Goal: Task Accomplishment & Management: Complete application form

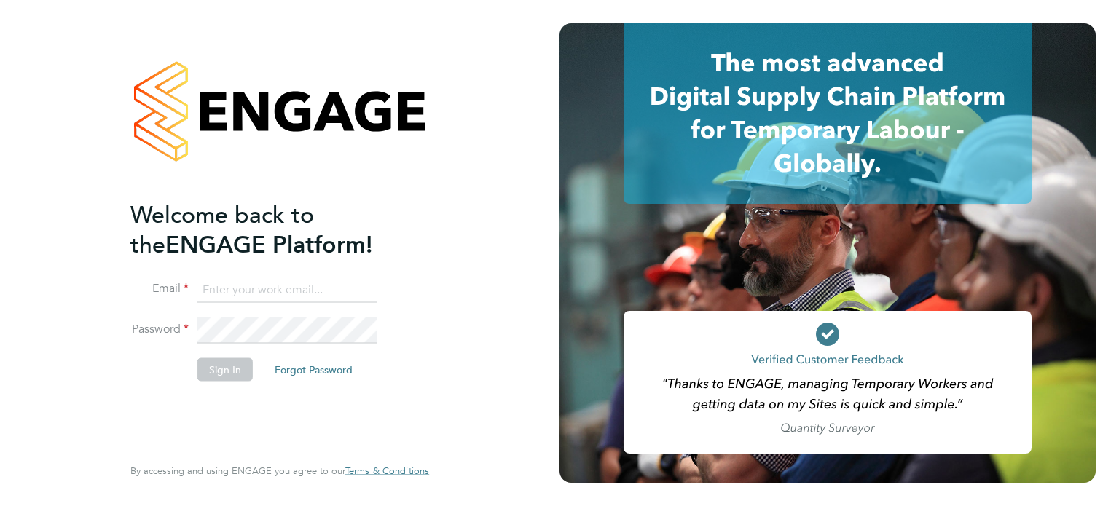
click at [329, 284] on input at bounding box center [287, 290] width 180 height 26
type input "[PERSON_NAME][EMAIL_ADDRESS][PERSON_NAME][PERSON_NAME][DOMAIN_NAME]"
click at [226, 372] on button "Sign In" at bounding box center [224, 369] width 55 height 23
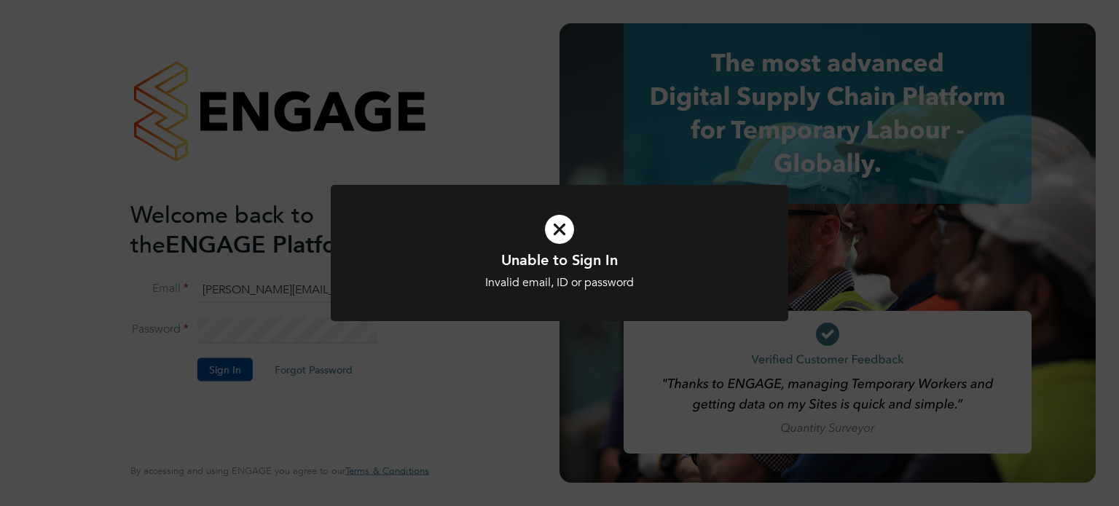
click at [563, 227] on icon at bounding box center [559, 229] width 379 height 57
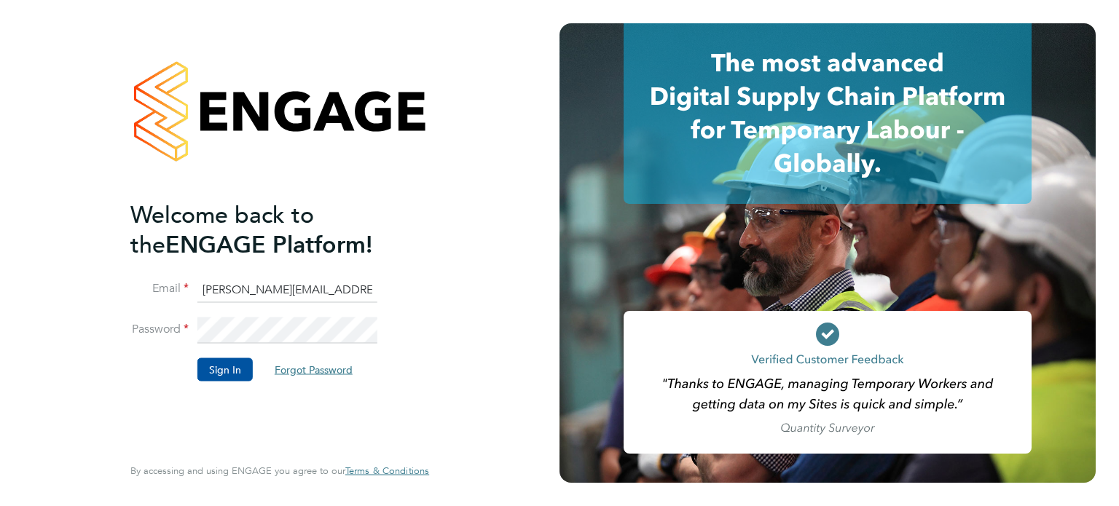
click at [315, 371] on button "Forgot Password" at bounding box center [313, 369] width 101 height 23
click at [251, 288] on input at bounding box center [287, 290] width 180 height 26
type input "[PERSON_NAME][EMAIL_ADDRESS][PERSON_NAME][PERSON_NAME][DOMAIN_NAME]"
click at [225, 366] on button "Sign In" at bounding box center [224, 369] width 55 height 23
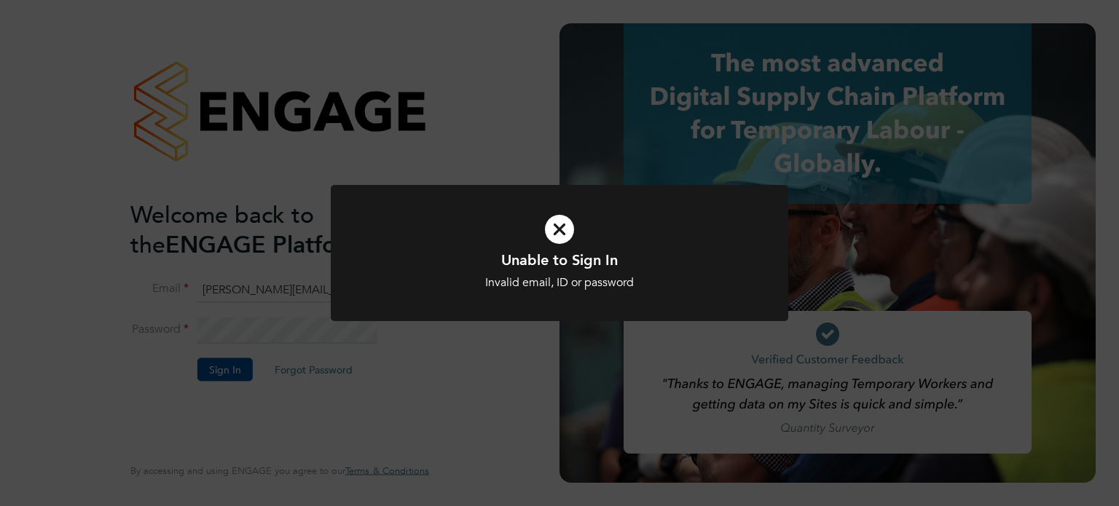
click at [555, 229] on icon at bounding box center [559, 229] width 379 height 57
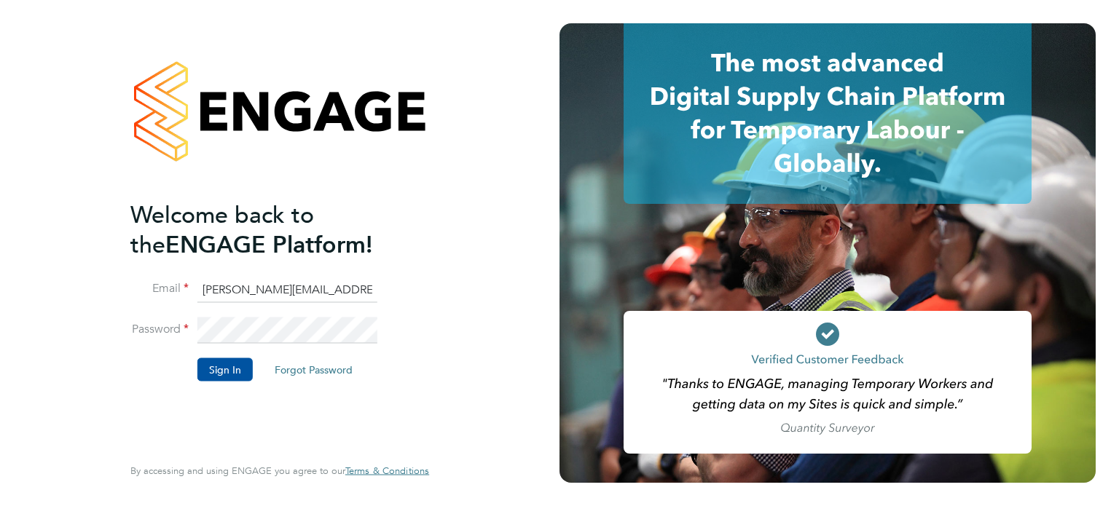
click at [304, 369] on button "Forgot Password" at bounding box center [313, 369] width 101 height 23
click at [217, 288] on input at bounding box center [287, 290] width 180 height 26
click at [223, 361] on button "Sign In" at bounding box center [224, 369] width 55 height 23
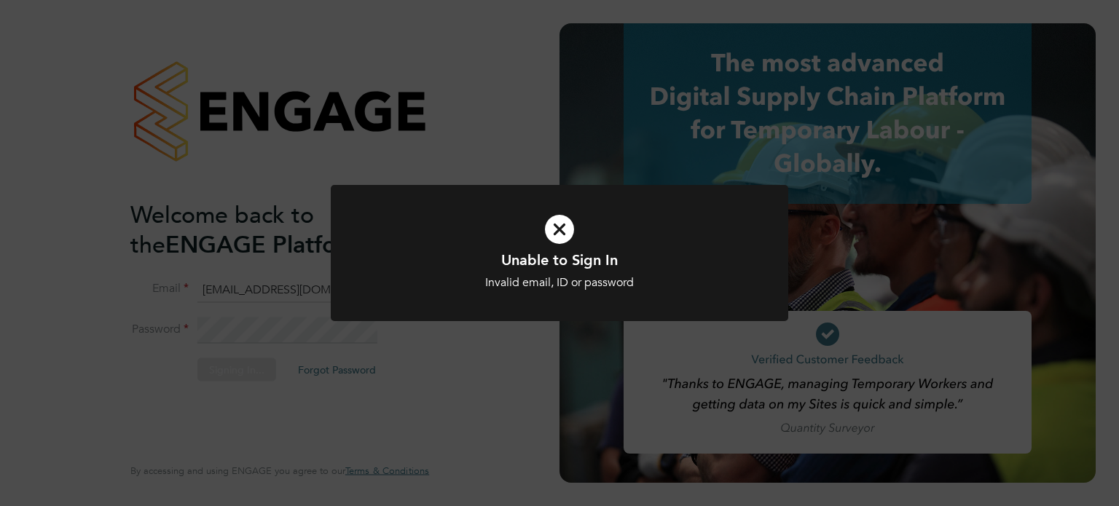
click at [554, 226] on icon at bounding box center [559, 229] width 379 height 57
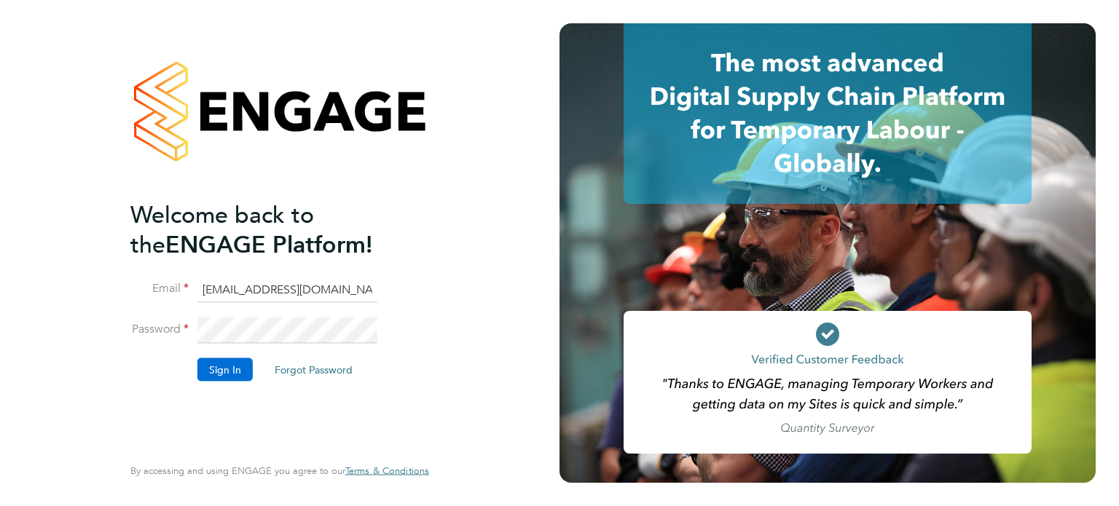
click at [232, 370] on button "Sign In" at bounding box center [224, 369] width 55 height 23
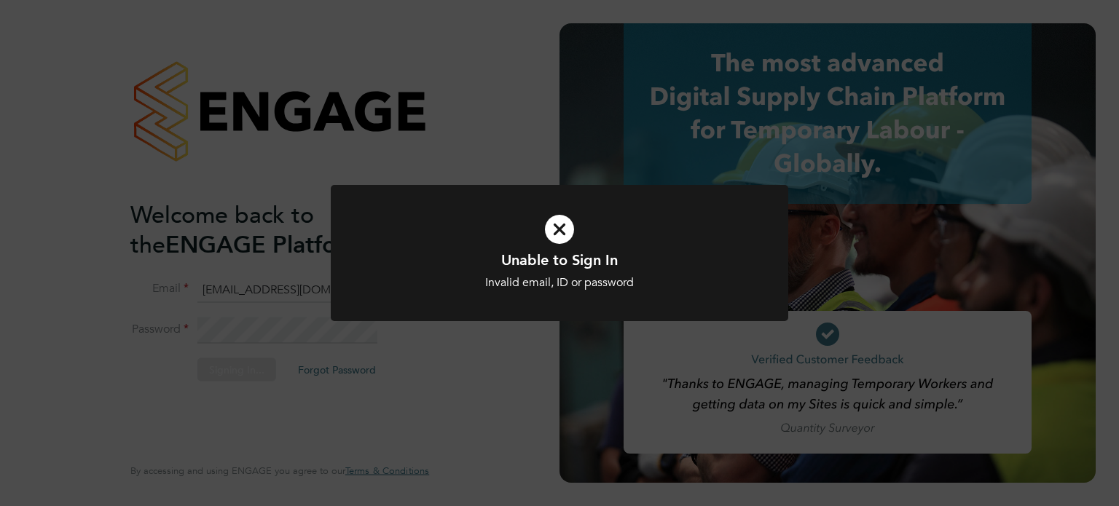
click at [564, 230] on icon at bounding box center [559, 229] width 379 height 57
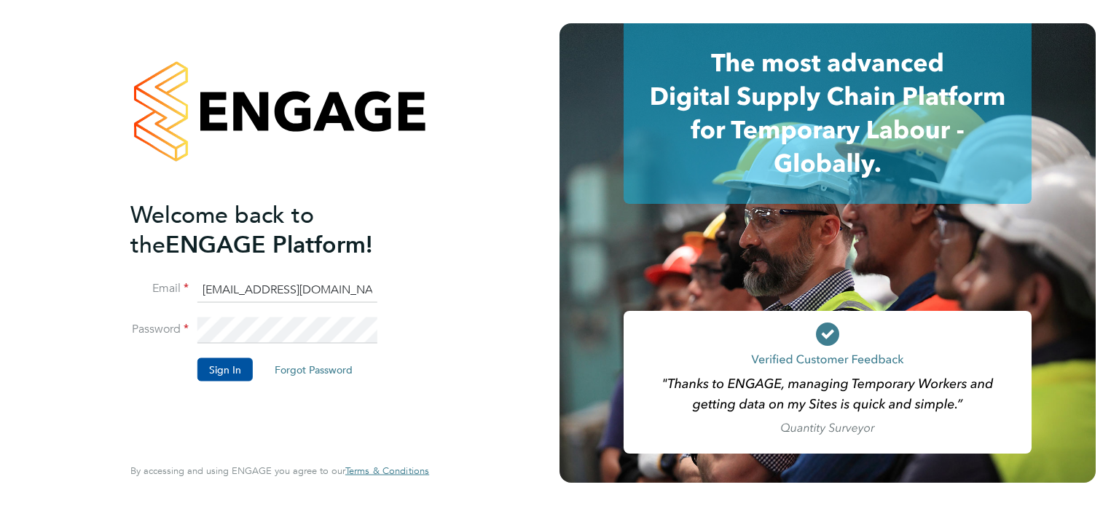
drag, startPoint x: 351, startPoint y: 287, endPoint x: 160, endPoint y: 296, distance: 191.0
click at [160, 296] on li "Email mariusfoster@yahoo.co.uk" at bounding box center [272, 297] width 284 height 41
type input "angela.paterson.foster@gmail.com"
click at [227, 368] on button "Sign In" at bounding box center [224, 369] width 55 height 23
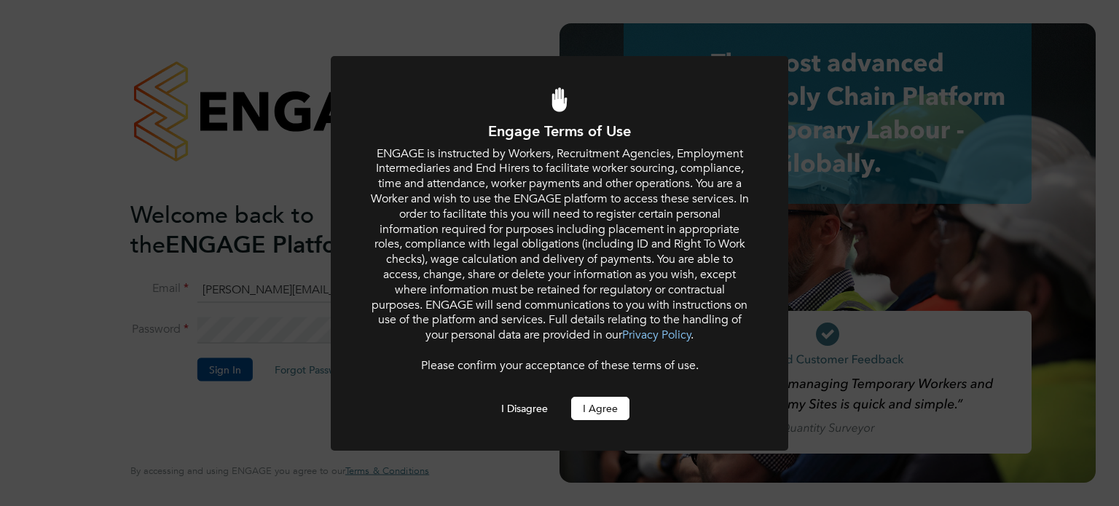
click at [599, 409] on button "I Agree" at bounding box center [600, 408] width 58 height 23
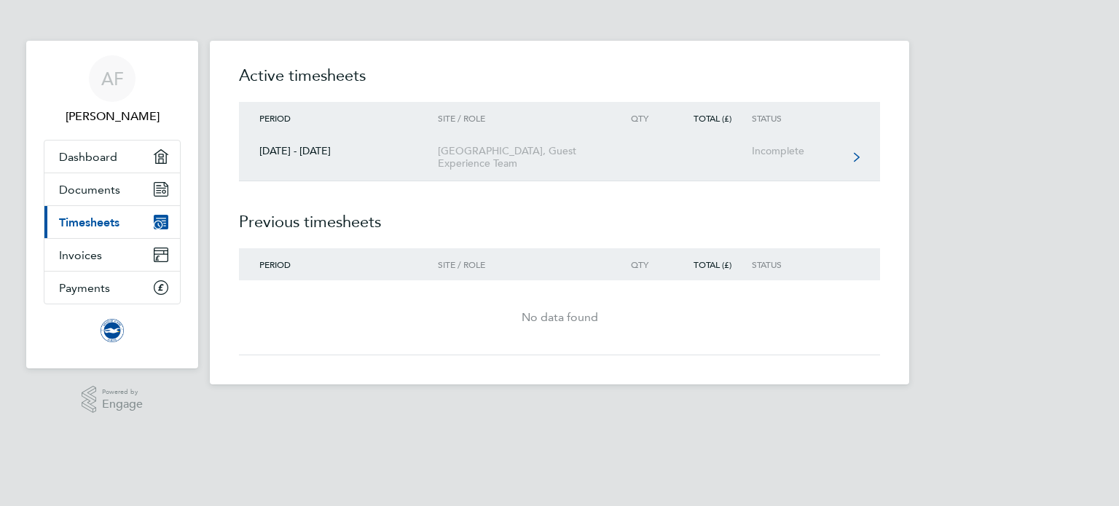
click at [854, 162] on icon at bounding box center [857, 157] width 6 height 10
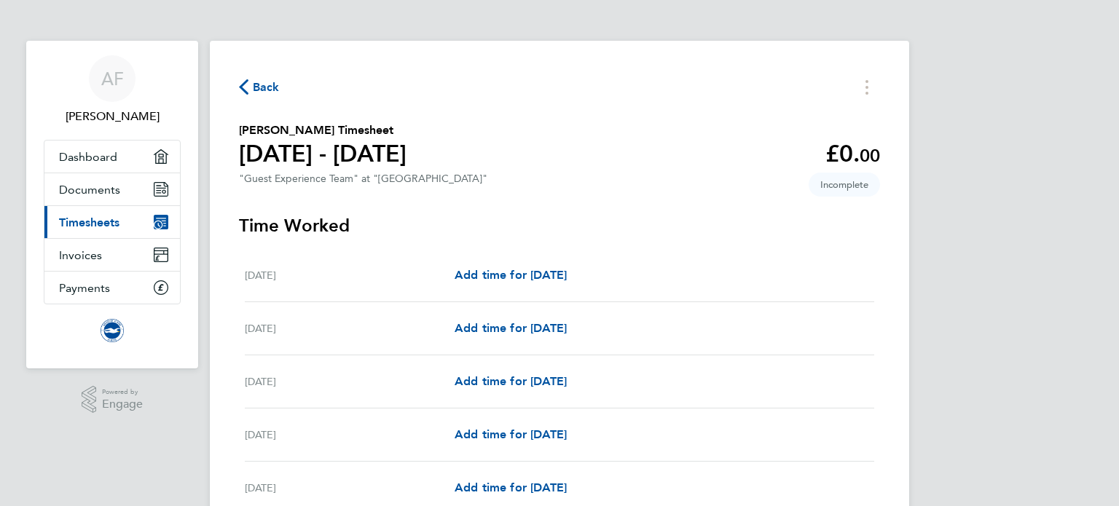
scroll to position [73, 0]
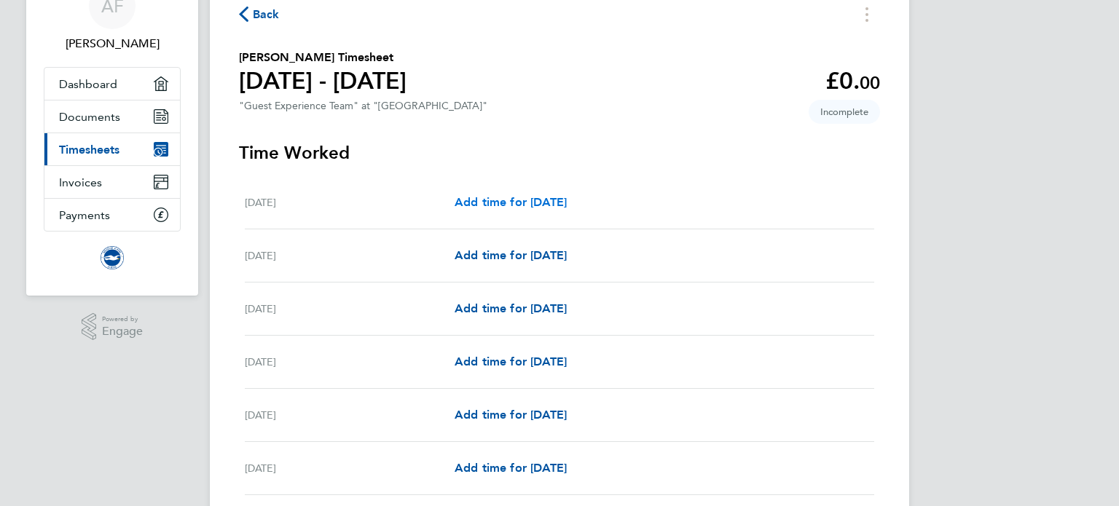
click at [492, 206] on span "Add time for Sat 16 Aug" at bounding box center [510, 202] width 112 height 14
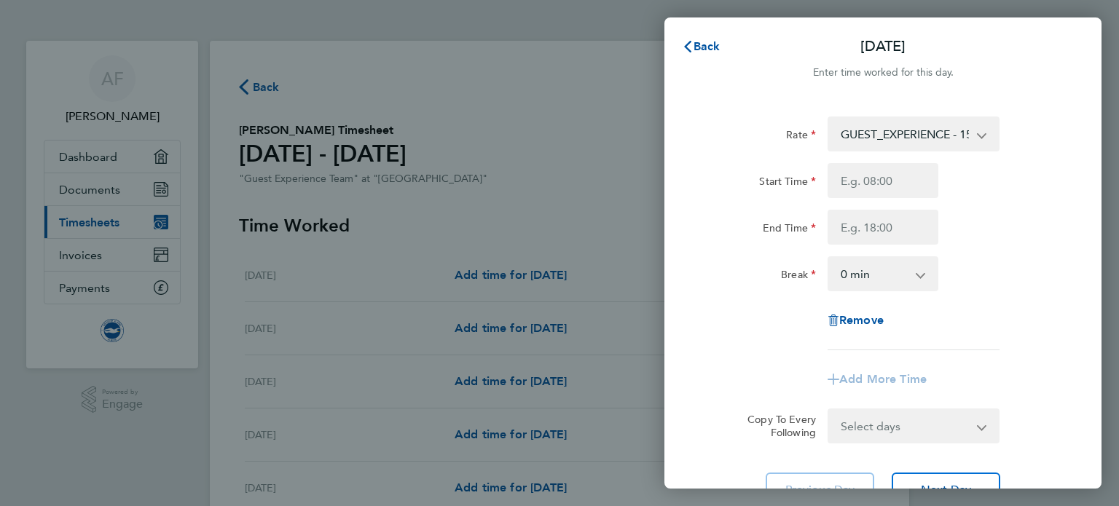
click at [977, 138] on select "GUEST_EXPERIENCE - 15.00" at bounding box center [904, 134] width 151 height 32
click at [990, 212] on div "End Time" at bounding box center [882, 227] width 367 height 35
click at [856, 183] on input "Start Time" at bounding box center [882, 180] width 111 height 35
type input "11:15"
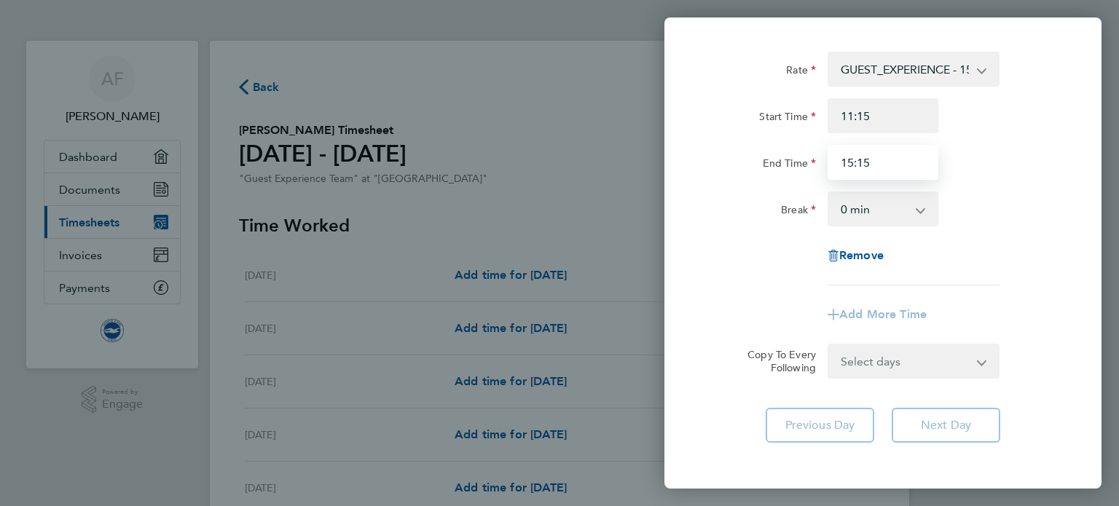
scroll to position [128, 0]
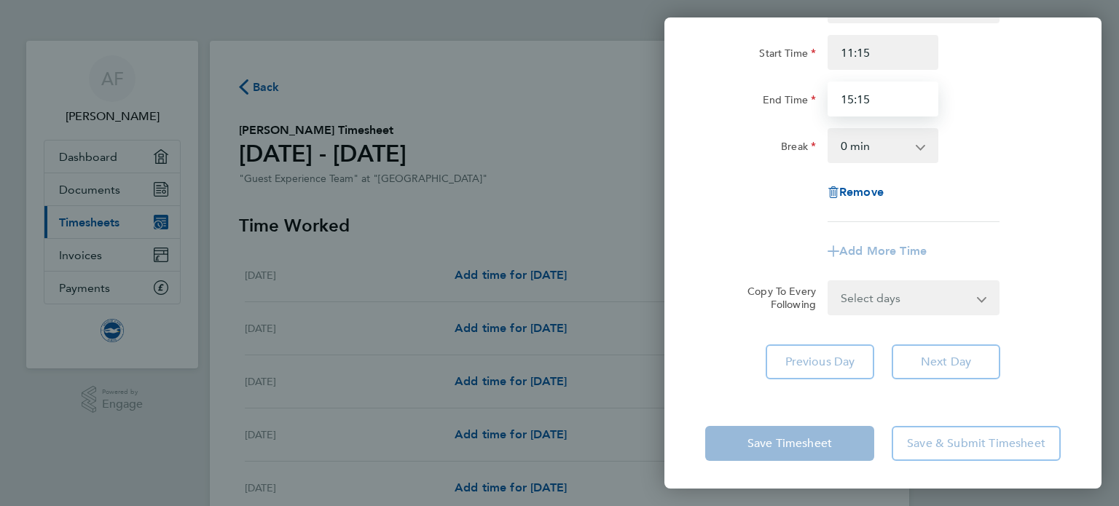
type input "15:15"
click at [895, 299] on form "Rate GUEST_EXPERIENCE - 15.00 Start Time 11:15 End Time 15:15 Break 0 min 15 mi…" at bounding box center [882, 151] width 355 height 327
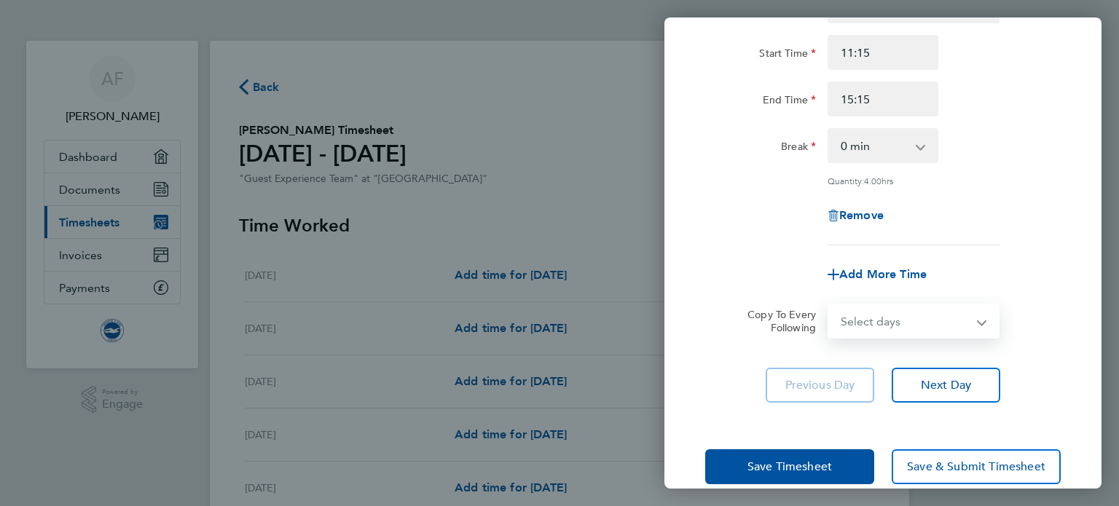
select select "SAT"
click at [829, 305] on select "Select days Day Weekday (Mon-Fri) Weekend (Sat-Sun) Monday Tuesday Wednesday Th…" at bounding box center [905, 321] width 153 height 32
select select "2025-08-31"
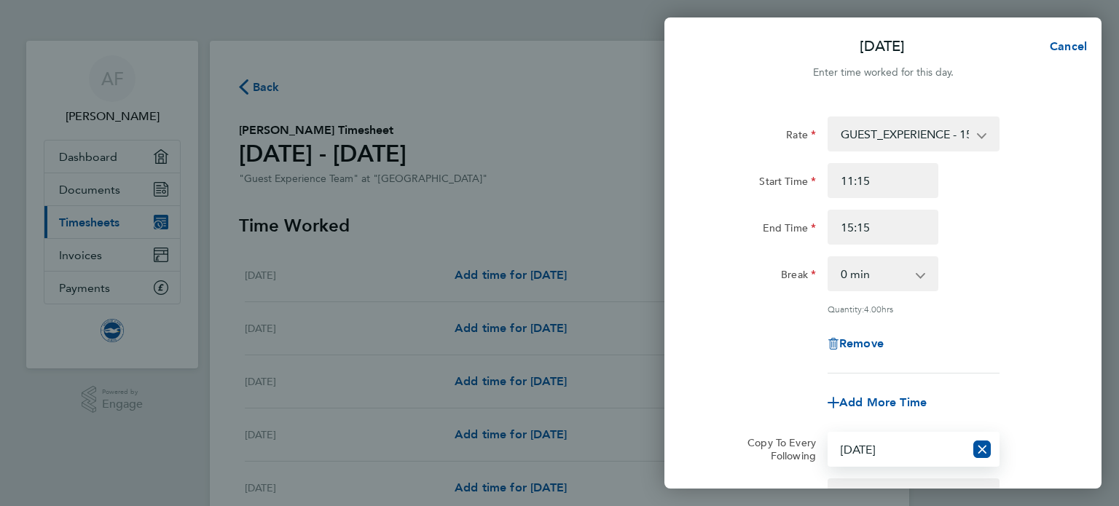
scroll to position [146, 0]
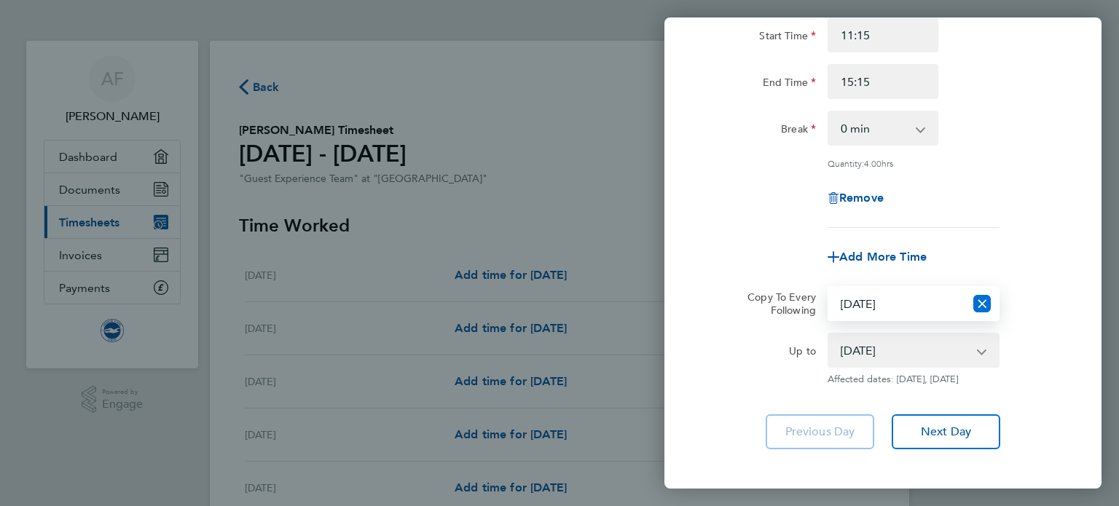
click at [980, 298] on icon "Reset selection" at bounding box center [981, 303] width 17 height 17
select select "0: null"
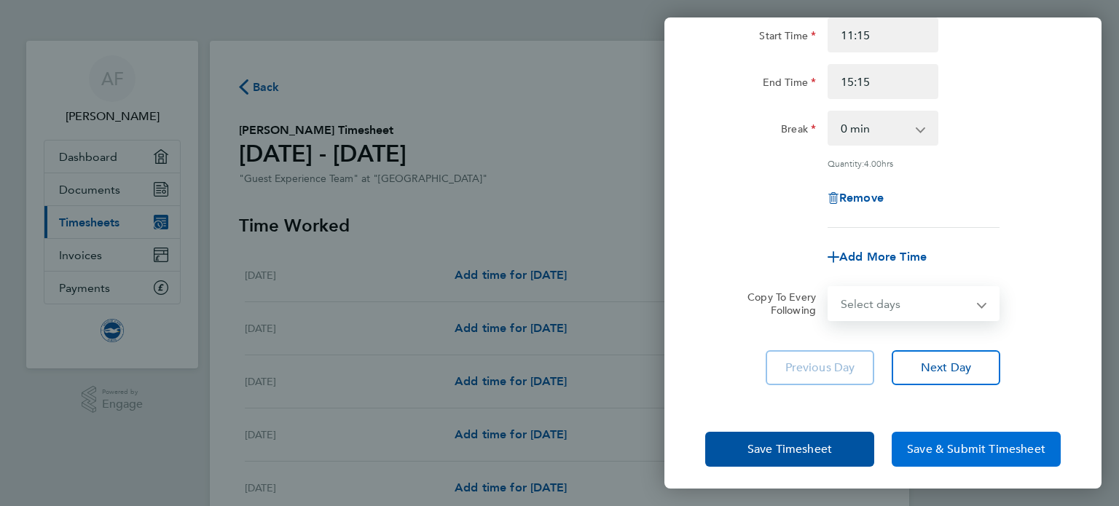
click at [985, 446] on span "Save & Submit Timesheet" at bounding box center [976, 449] width 138 height 15
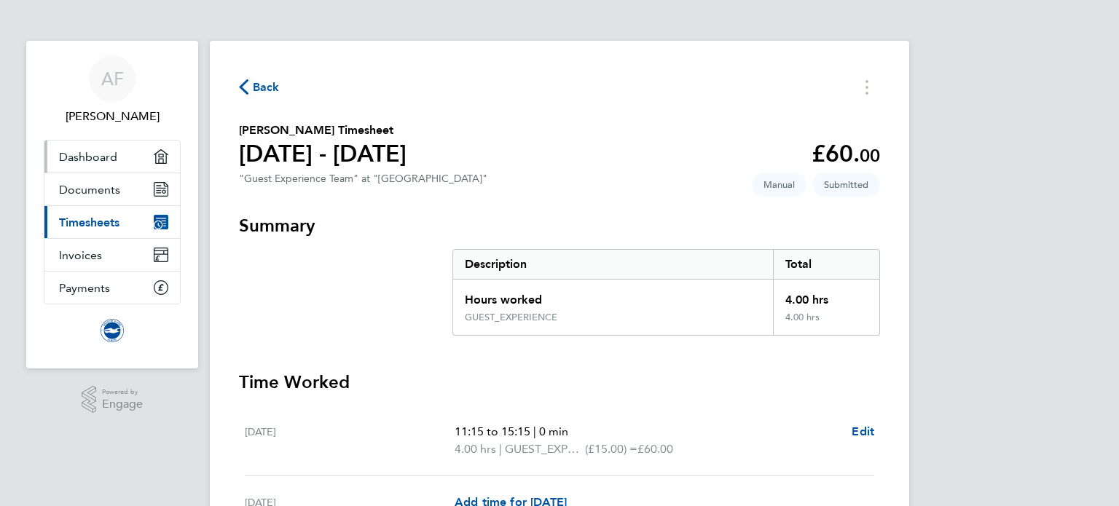
click at [165, 159] on icon "Main navigation" at bounding box center [160, 156] width 13 height 13
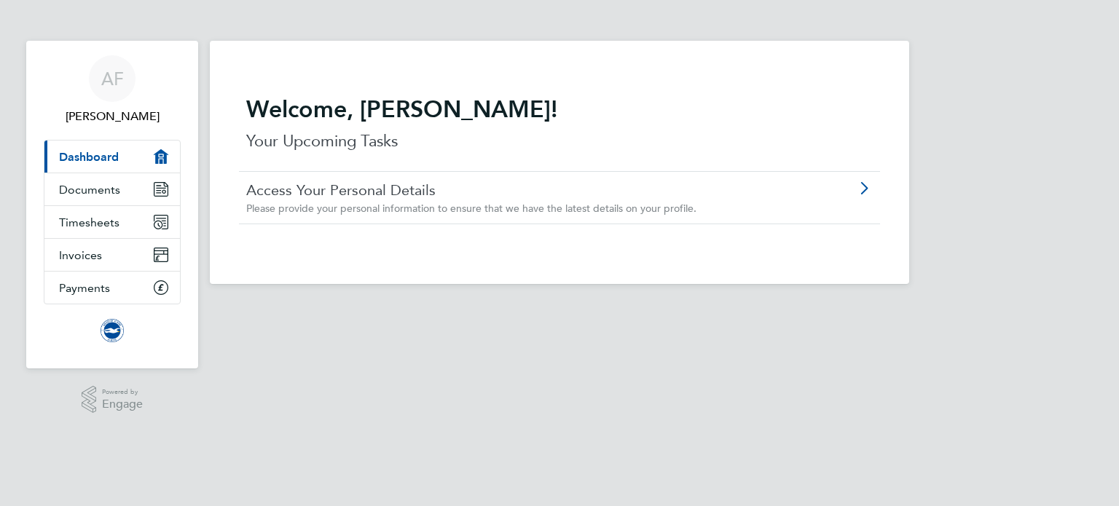
click at [554, 202] on span "Please provide your personal information to ensure that we have the latest deta…" at bounding box center [471, 208] width 450 height 13
click at [100, 193] on span "Documents" at bounding box center [89, 190] width 61 height 14
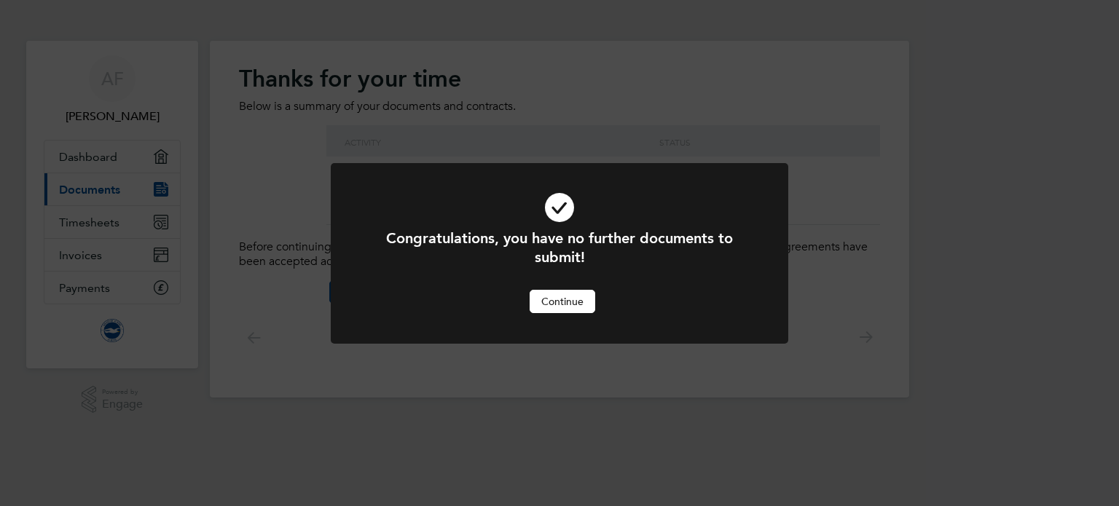
click at [559, 302] on button "Continue" at bounding box center [562, 301] width 66 height 23
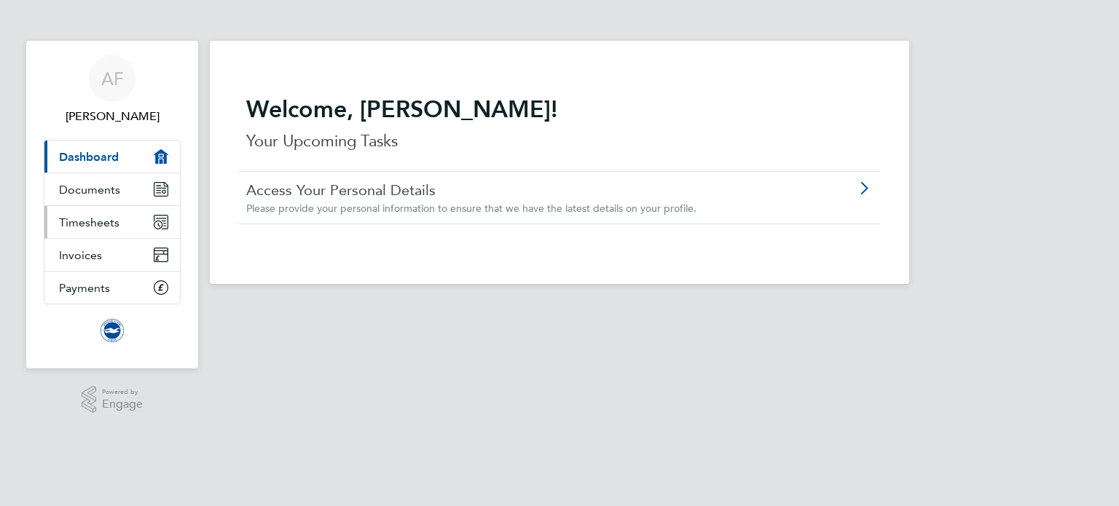
click at [78, 224] on span "Timesheets" at bounding box center [89, 223] width 60 height 14
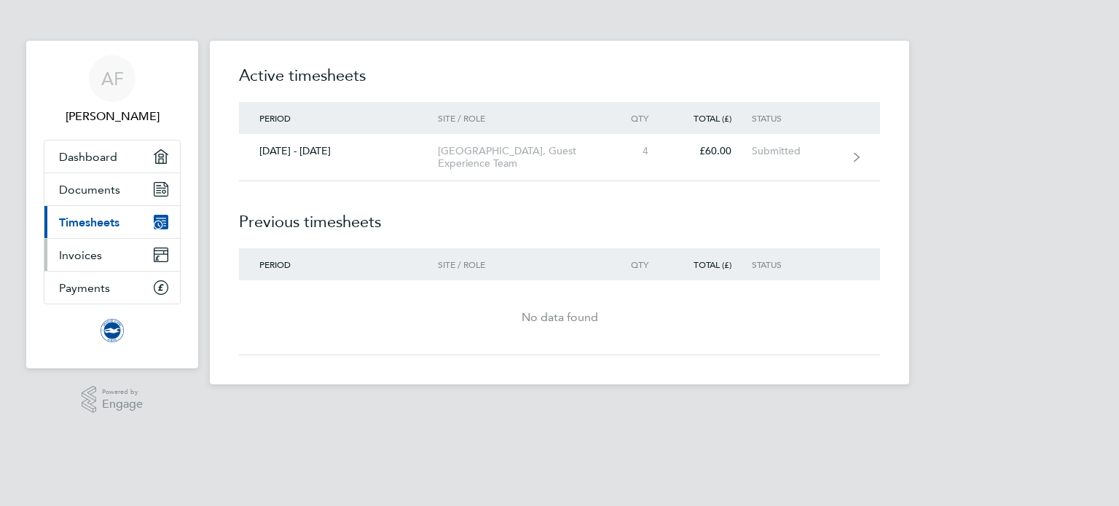
click at [103, 253] on link "Invoices" at bounding box center [111, 255] width 135 height 32
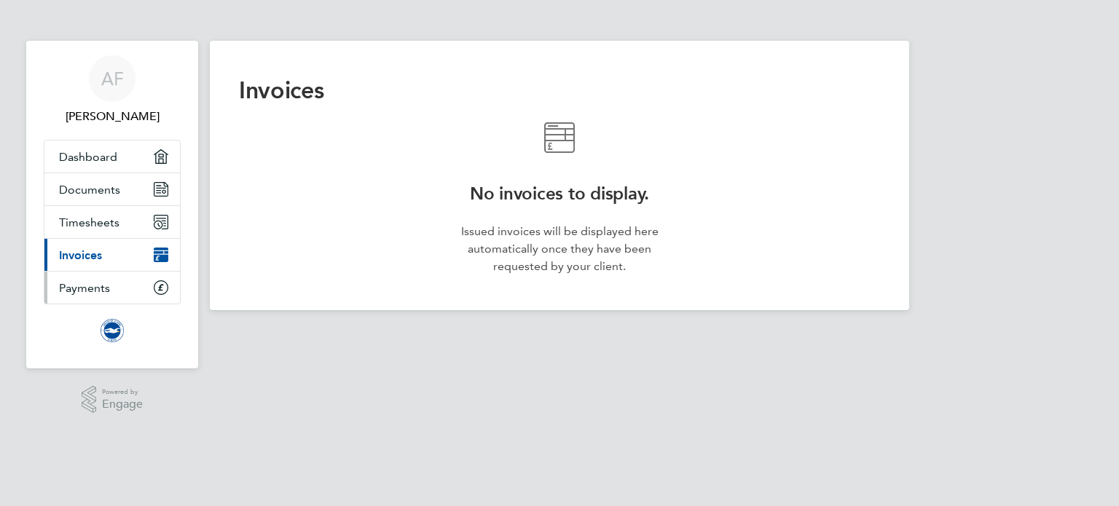
click at [101, 289] on span "Payments" at bounding box center [84, 288] width 51 height 14
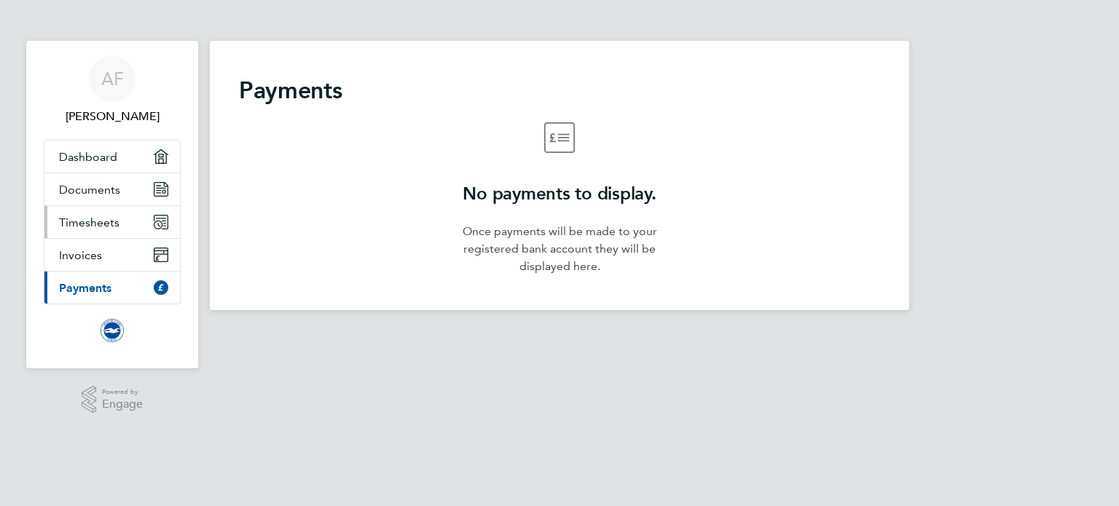
click at [114, 221] on span "Timesheets" at bounding box center [89, 223] width 60 height 14
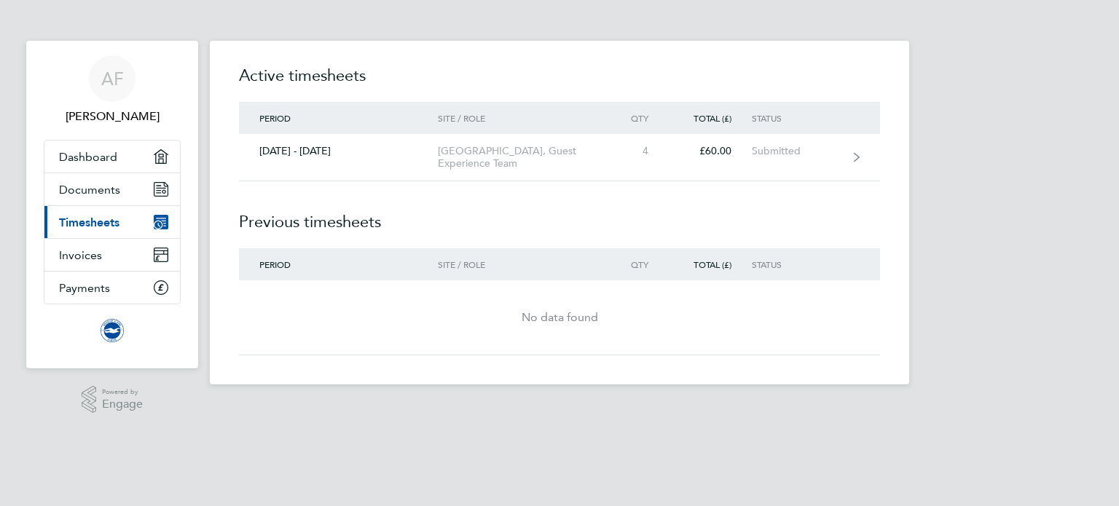
click at [114, 331] on img "Main navigation" at bounding box center [112, 330] width 23 height 23
